Goal: Transaction & Acquisition: Purchase product/service

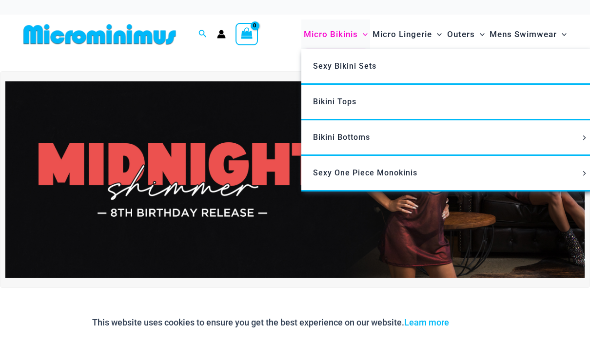
click at [344, 35] on span "Micro Bikinis" at bounding box center [331, 34] width 54 height 25
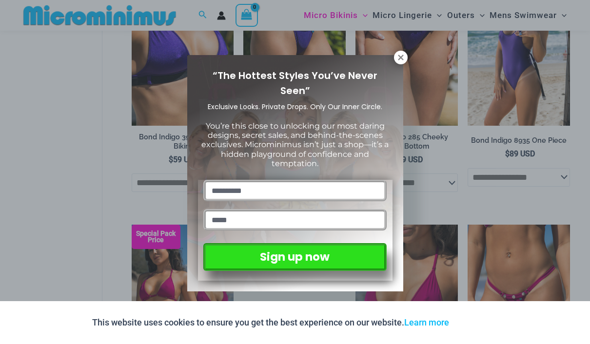
scroll to position [656, 0]
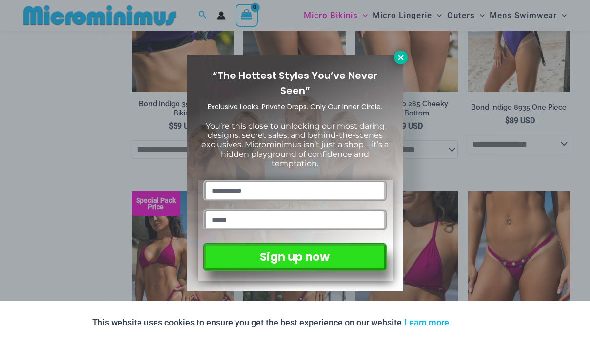
click at [404, 60] on icon at bounding box center [401, 57] width 9 height 9
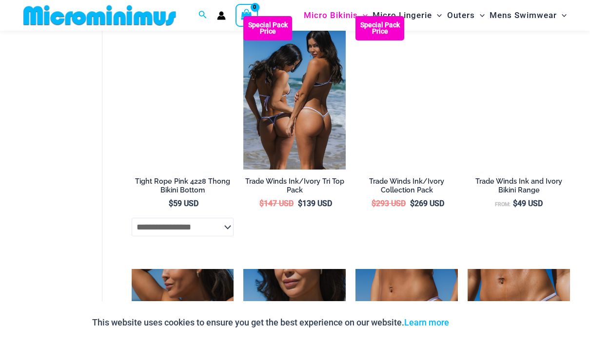
scroll to position [1117, 0]
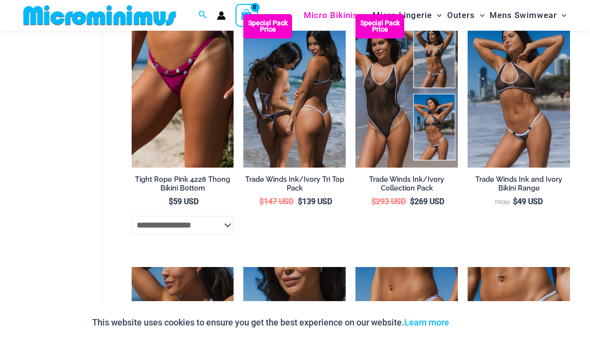
click at [315, 120] on img at bounding box center [294, 91] width 102 height 154
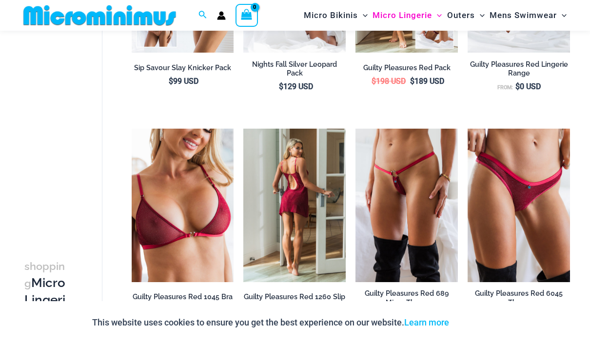
scroll to position [303, 0]
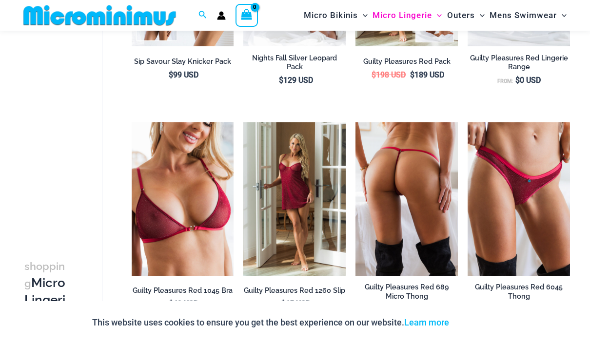
click at [427, 181] on img at bounding box center [407, 199] width 102 height 154
